Goal: Information Seeking & Learning: Learn about a topic

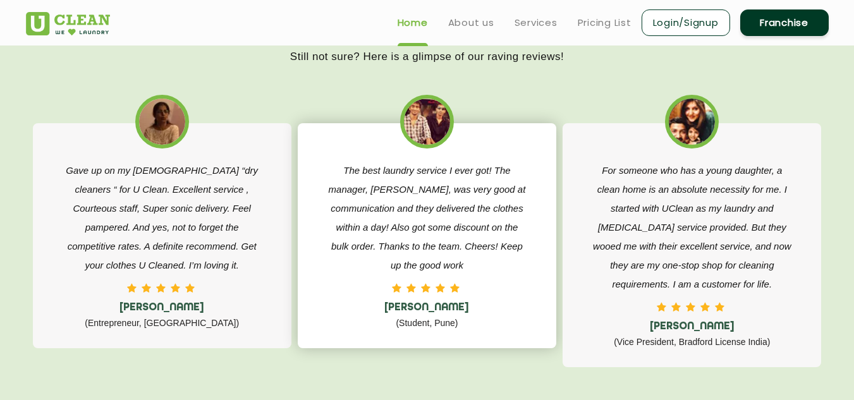
scroll to position [1706, 0]
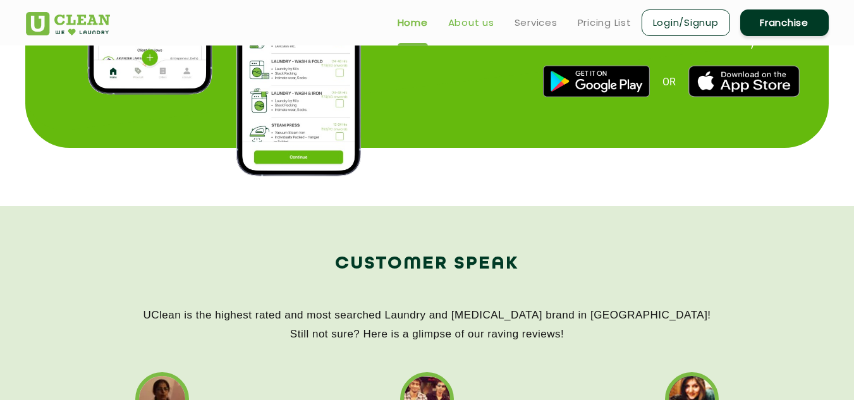
click at [482, 23] on link "About us" at bounding box center [471, 22] width 46 height 15
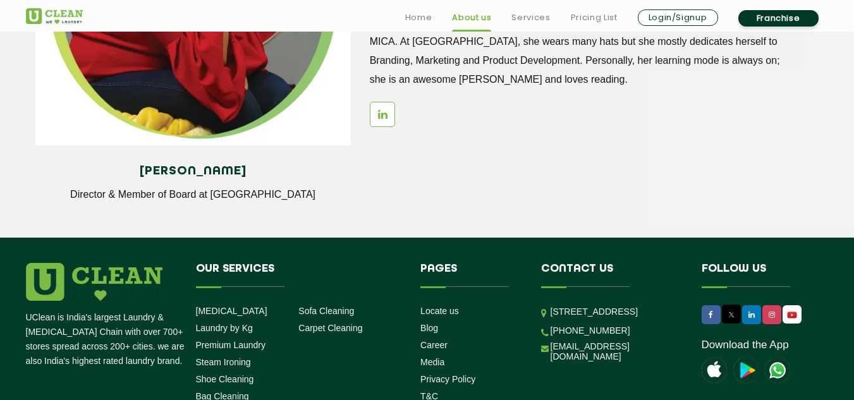
scroll to position [1706, 0]
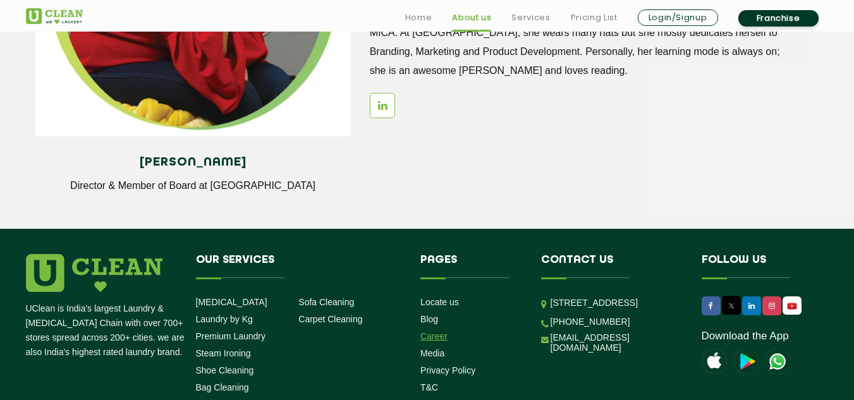
click at [442, 337] on link "Career" at bounding box center [433, 336] width 27 height 10
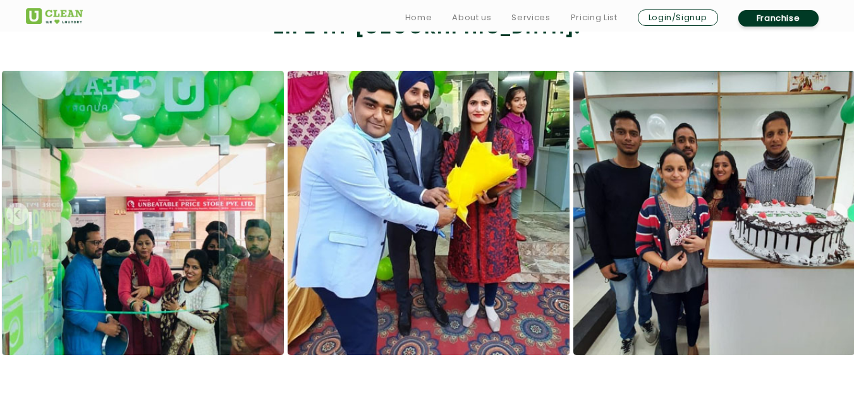
scroll to position [822, 0]
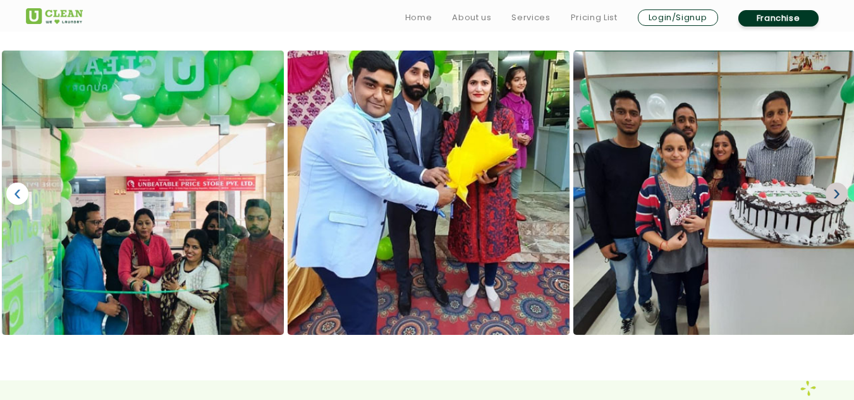
click at [834, 194] on link "›" at bounding box center [836, 194] width 22 height 22
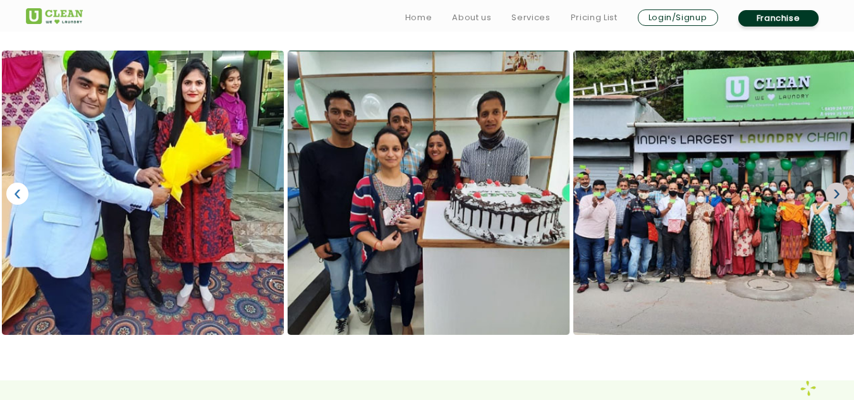
click at [834, 194] on link "›" at bounding box center [836, 194] width 22 height 22
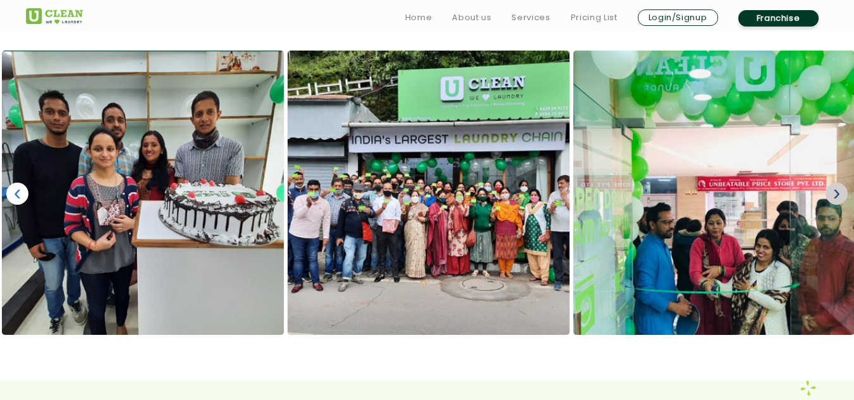
click at [834, 194] on link "›" at bounding box center [836, 194] width 22 height 22
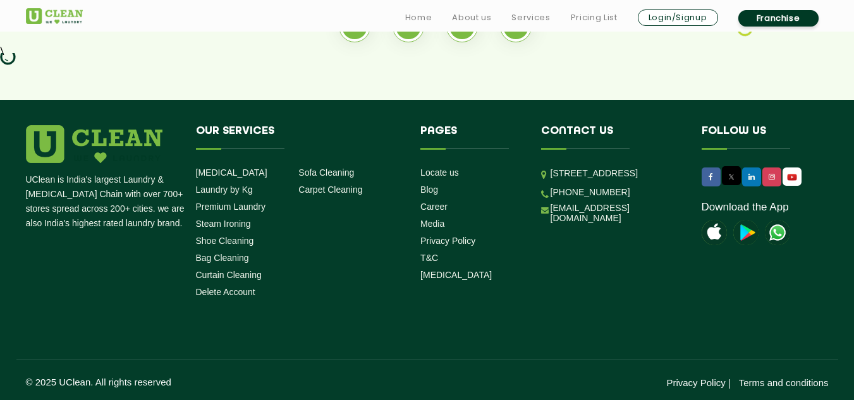
scroll to position [1292, 0]
